Goal: Task Accomplishment & Management: Manage account settings

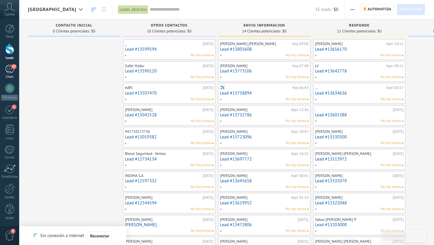
click at [9, 71] on div "17" at bounding box center [9, 69] width 9 height 9
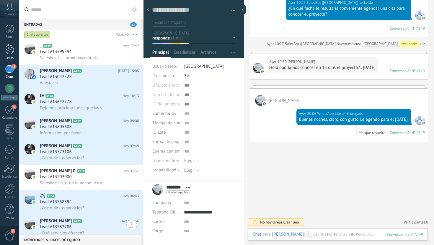
click at [9, 52] on div at bounding box center [9, 49] width 9 height 11
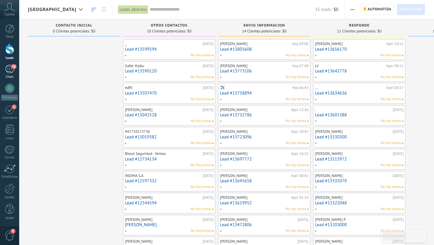
click at [11, 75] on link "16 Chats" at bounding box center [9, 72] width 19 height 14
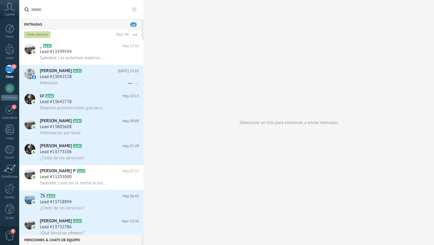
click at [129, 83] on icon at bounding box center [130, 83] width 7 height 7
click at [78, 90] on div at bounding box center [217, 122] width 434 height 245
click at [82, 79] on div "Lead #13042528" at bounding box center [89, 77] width 99 height 6
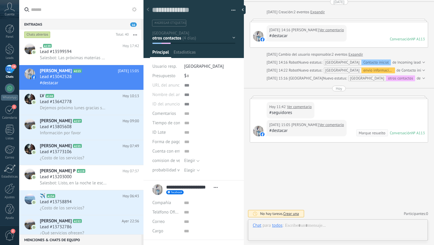
scroll to position [9, 0]
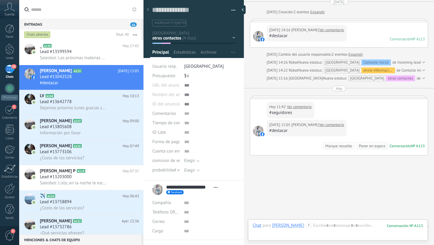
click at [234, 36] on div at bounding box center [193, 27] width 101 height 62
click at [0, 0] on div "Contacto inicial otros contactos envio informacion responde interesados cita pr…" at bounding box center [0, 0] width 0 height 0
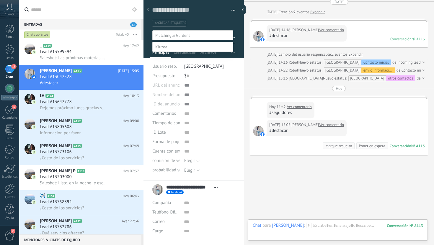
click at [0, 0] on label "otros contactos" at bounding box center [0, 0] width 0 height 0
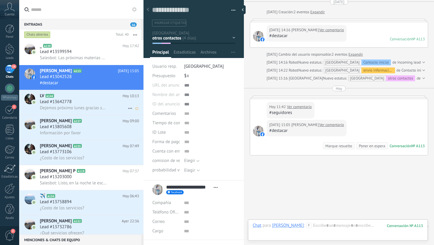
click at [102, 102] on div "Lead #13642778" at bounding box center [89, 102] width 99 height 6
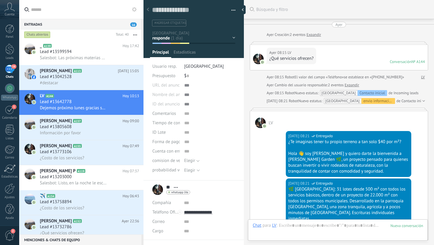
scroll to position [1078, 0]
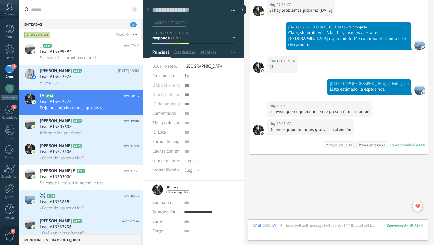
click at [0, 0] on div "Contacto inicial otros contactos envio informacion responde interesados cita pr…" at bounding box center [0, 0] width 0 height 0
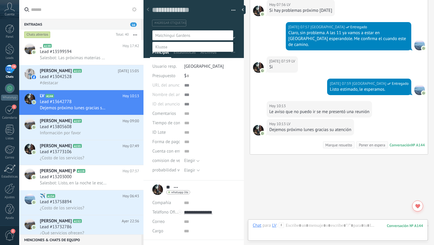
click at [86, 126] on div at bounding box center [226, 122] width 414 height 245
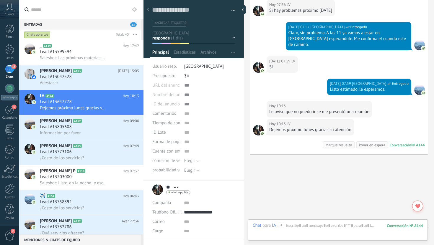
click at [86, 126] on div "Lead #13805608" at bounding box center [89, 127] width 99 height 6
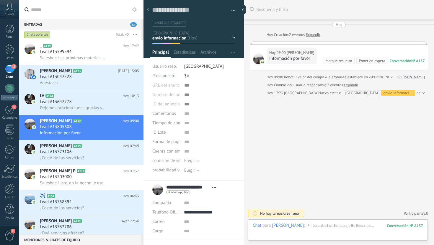
scroll to position [9, 0]
click at [234, 37] on div at bounding box center [193, 27] width 101 height 62
click at [0, 0] on div "Contacto inicial otros contactos envio informacion responde interesados cita pr…" at bounding box center [0, 0] width 0 height 0
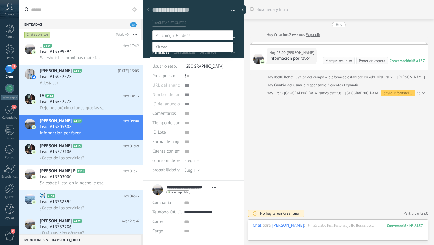
click at [0, 0] on label "envio informacion" at bounding box center [0, 0] width 0 height 0
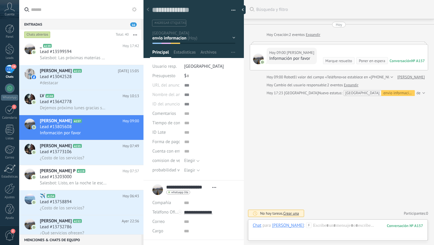
click at [0, 0] on div "Contacto inicial otros contactos envio informacion responde interesados cita pr…" at bounding box center [0, 0] width 0 height 0
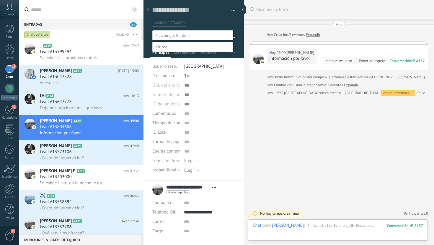
click at [73, 147] on div at bounding box center [226, 122] width 414 height 245
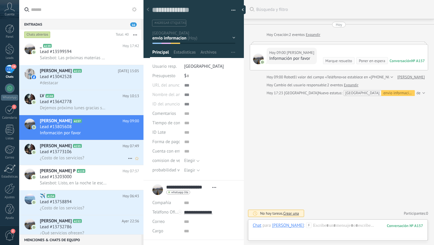
click at [82, 154] on div "Lead #13773106" at bounding box center [89, 152] width 99 height 6
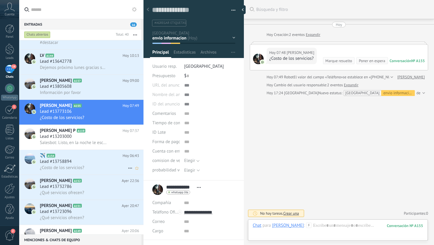
scroll to position [42, 0]
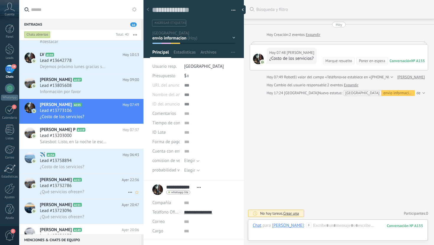
click at [71, 186] on span "Lead #13732786" at bounding box center [56, 186] width 32 height 6
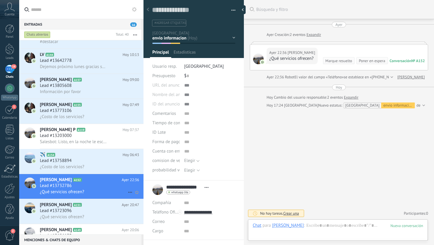
scroll to position [9, 0]
click at [83, 208] on icon at bounding box center [86, 205] width 6 height 6
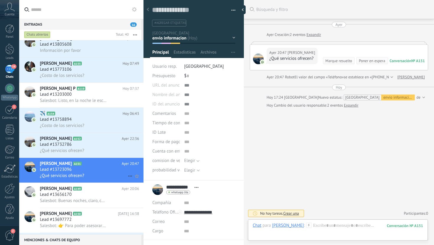
scroll to position [84, 0]
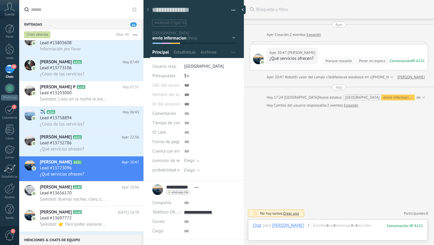
click at [0, 0] on div "Contacto inicial otros contactos envio informacion responde interesados cita pr…" at bounding box center [0, 0] width 0 height 0
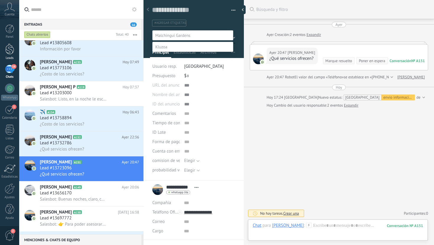
click at [9, 53] on div at bounding box center [9, 49] width 9 height 11
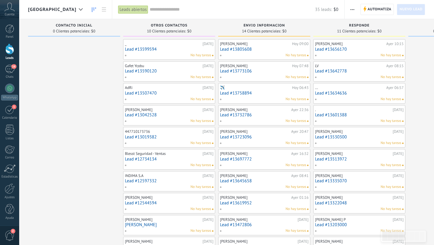
click at [62, 125] on div at bounding box center [74, 194] width 92 height 311
click at [6, 112] on div "1" at bounding box center [9, 109] width 9 height 9
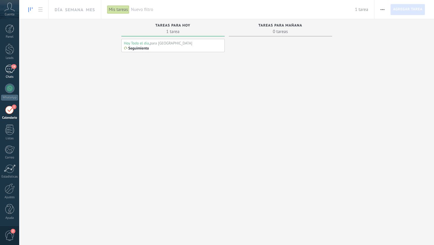
click at [7, 70] on div "16" at bounding box center [9, 69] width 9 height 9
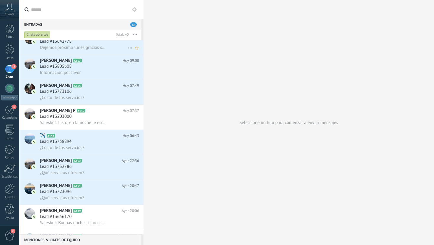
scroll to position [112, 0]
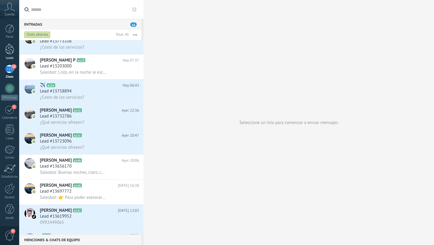
click at [9, 49] on div at bounding box center [9, 49] width 9 height 11
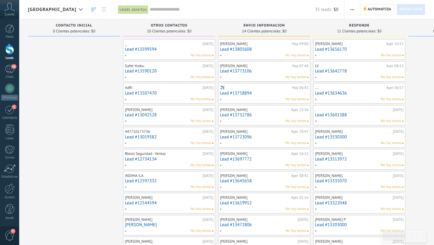
click at [353, 71] on link "Lead #13642778" at bounding box center [359, 71] width 88 height 5
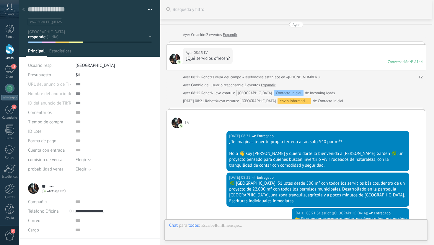
scroll to position [1023, 0]
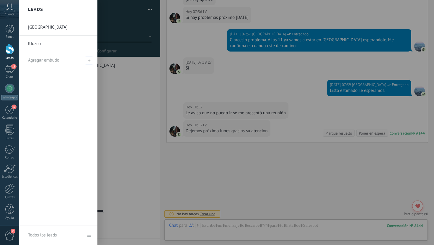
click at [8, 55] on link "Leads" at bounding box center [9, 52] width 19 height 17
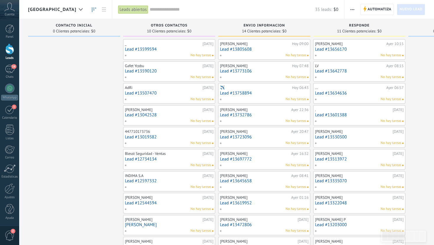
click at [355, 92] on link "Lead #13634636" at bounding box center [359, 93] width 88 height 5
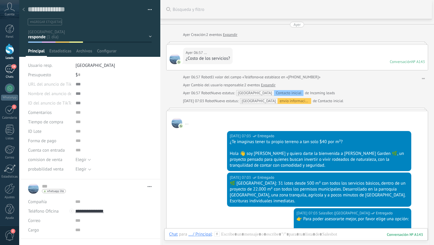
click at [9, 70] on div "16" at bounding box center [9, 69] width 9 height 9
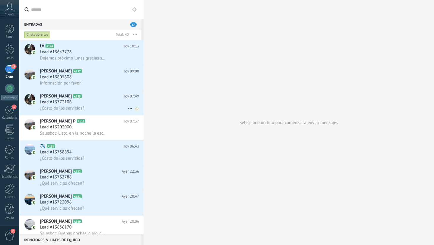
scroll to position [50, 0]
click at [92, 153] on div "Lead #13758894" at bounding box center [89, 152] width 99 height 6
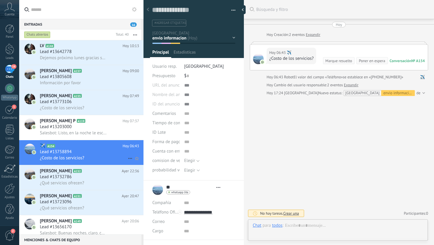
type textarea "**********"
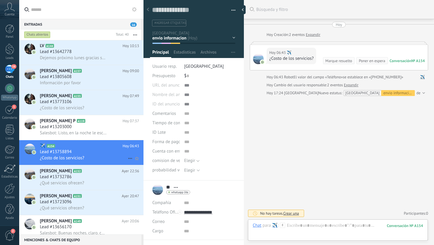
scroll to position [9, 0]
click at [421, 92] on div at bounding box center [423, 93] width 4 height 6
click at [423, 92] on div "[DATE] 17:24 [GEOGRAPHIC_DATA] estatus: [GEOGRAPHIC_DATA] envio informacion de …" at bounding box center [339, 96] width 178 height 12
click at [421, 94] on div at bounding box center [423, 96] width 4 height 12
